Goal: Transaction & Acquisition: Purchase product/service

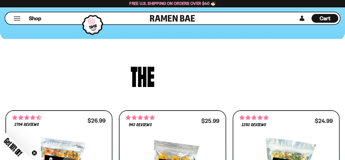
scroll to position [246, 0]
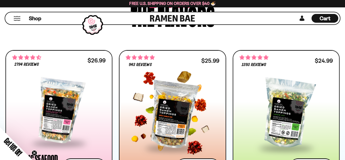
click at [152, 103] on div at bounding box center [172, 112] width 93 height 67
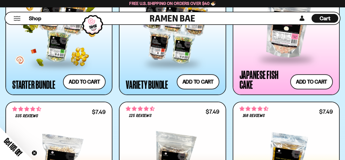
scroll to position [683, 0]
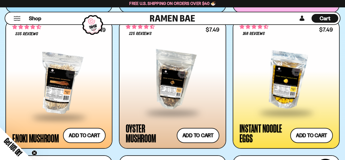
click at [285, 86] on div at bounding box center [286, 80] width 93 height 64
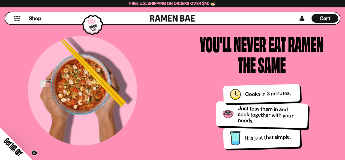
scroll to position [628, 0]
